Goal: Find specific page/section: Find specific page/section

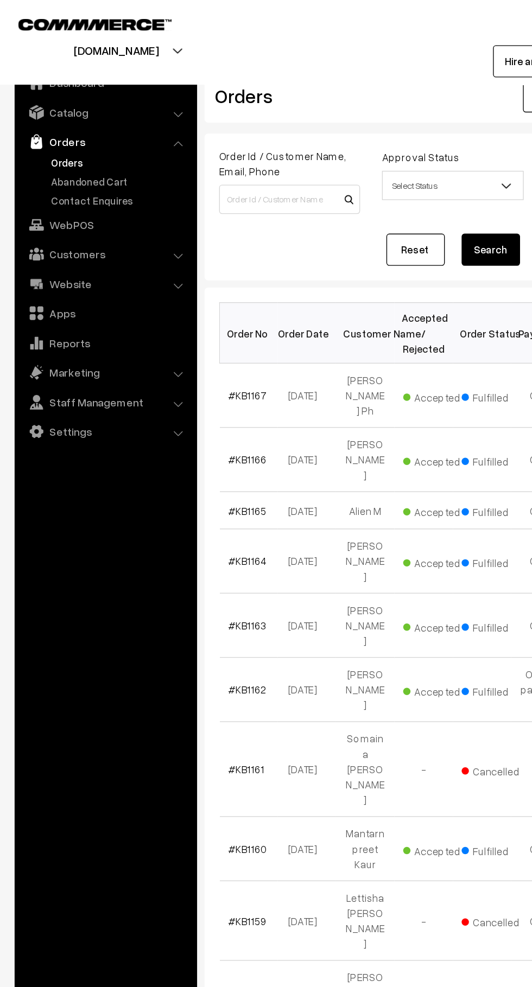
click at [94, 133] on link "Abandoned Cart" at bounding box center [88, 134] width 107 height 11
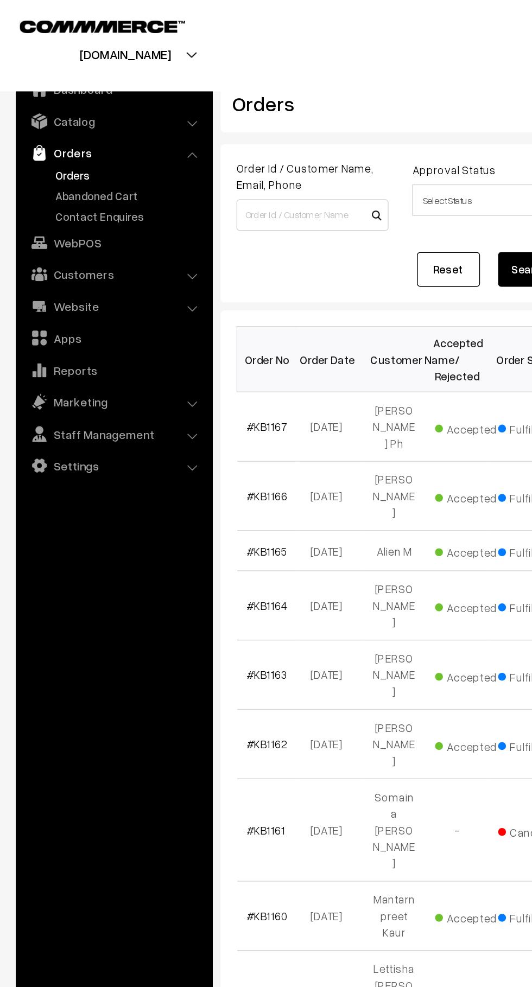
click at [100, 138] on link "Abandoned Cart" at bounding box center [88, 134] width 107 height 11
